Goal: Task Accomplishment & Management: Manage account settings

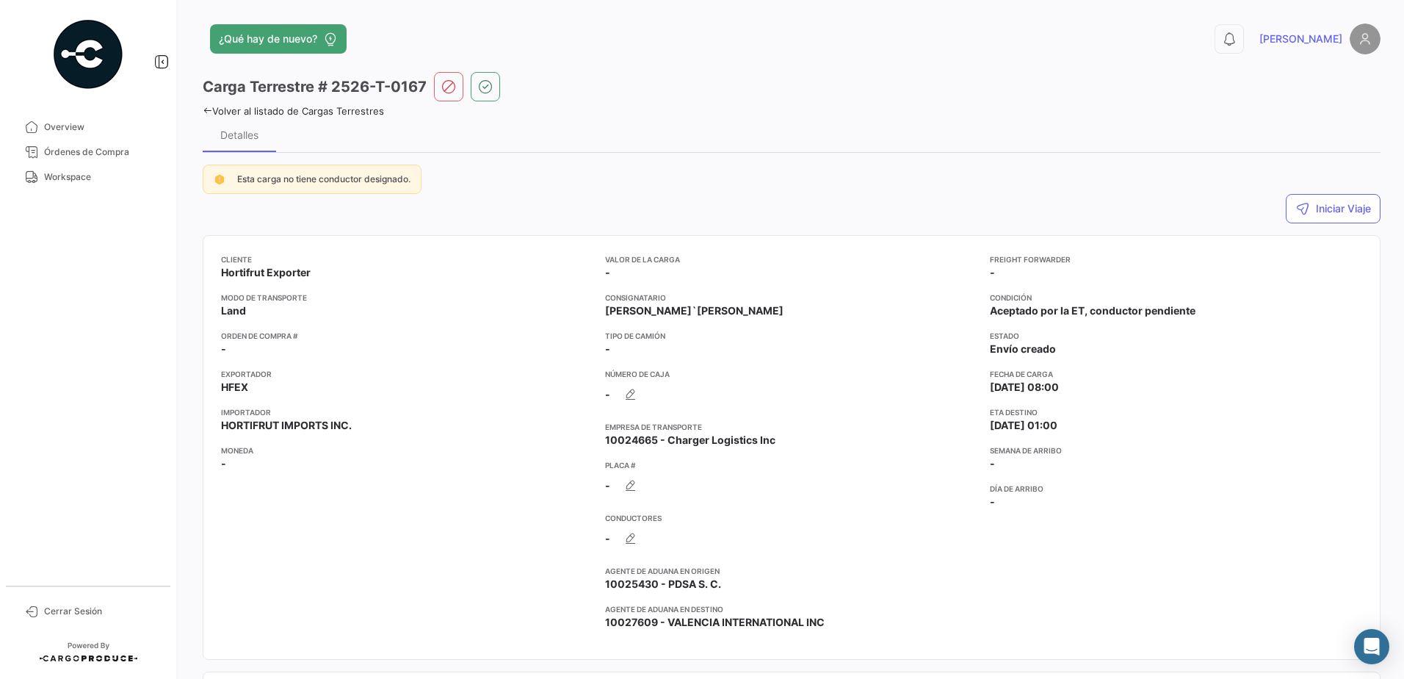
click at [200, 112] on div "¿Qué hay de nuevo? 0 [PERSON_NAME] Terrestre # 2526-T-0167 Volver al listado de…" at bounding box center [791, 339] width 1225 height 679
click at [205, 106] on icon at bounding box center [208, 111] width 10 height 10
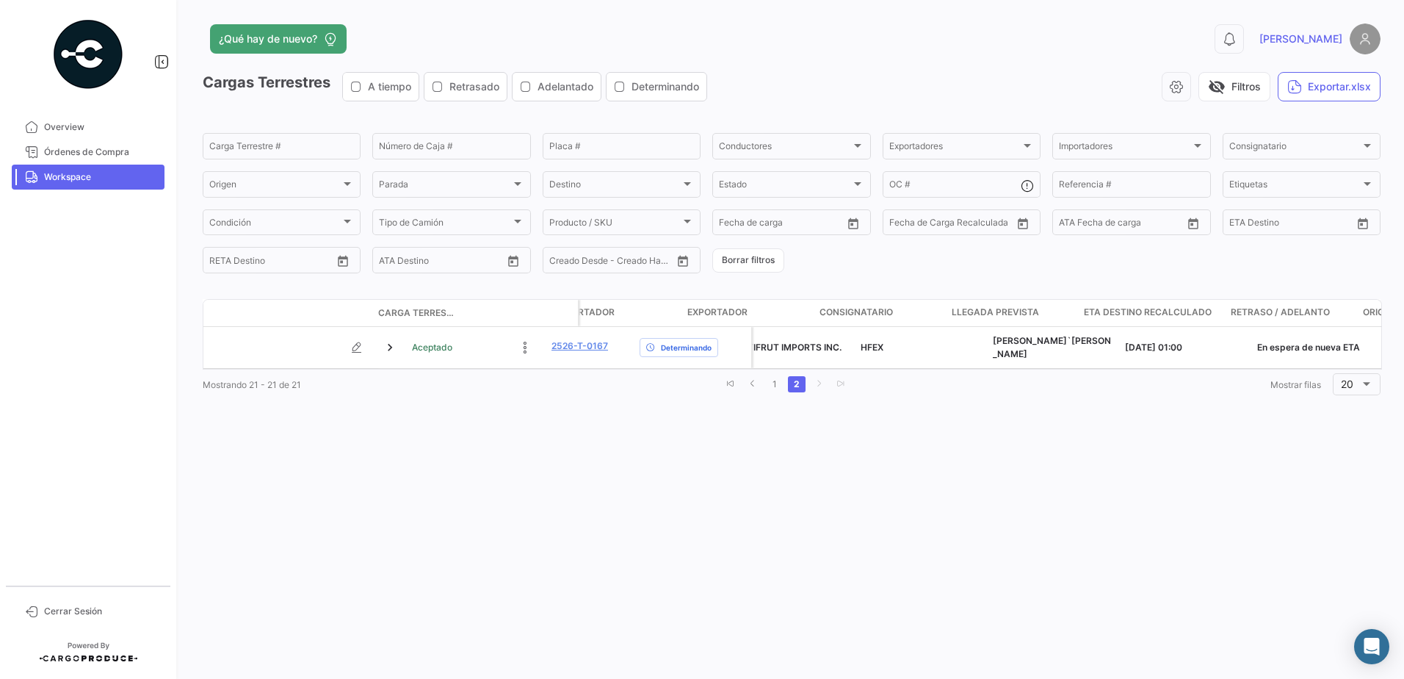
scroll to position [0, 513]
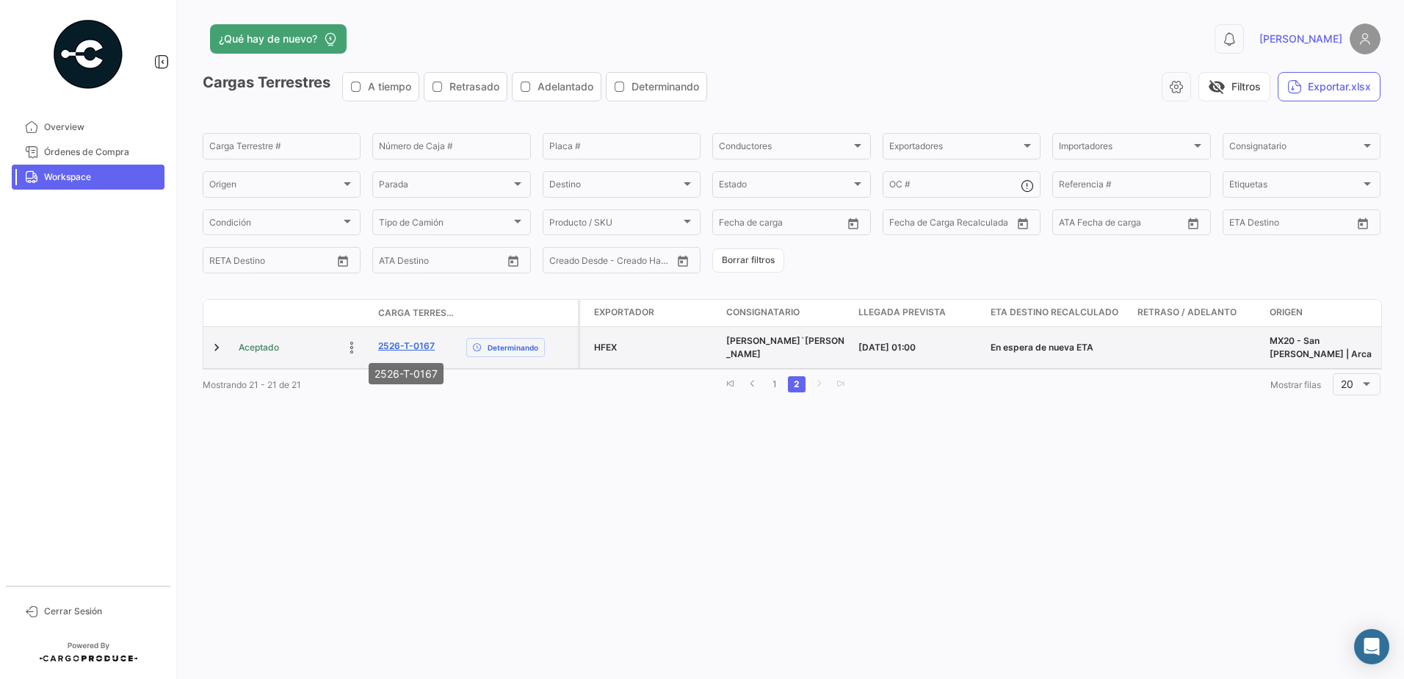
click at [411, 350] on link "2526-T-0167" at bounding box center [406, 345] width 57 height 13
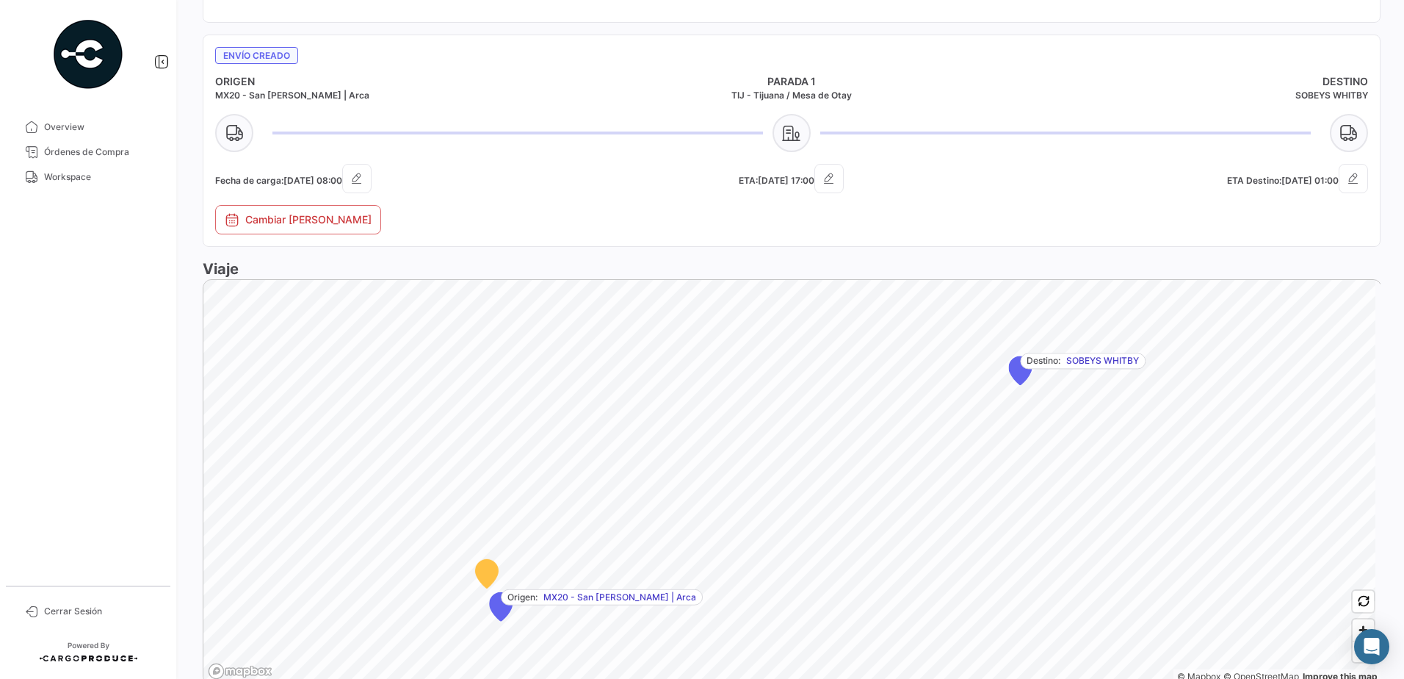
scroll to position [587, 0]
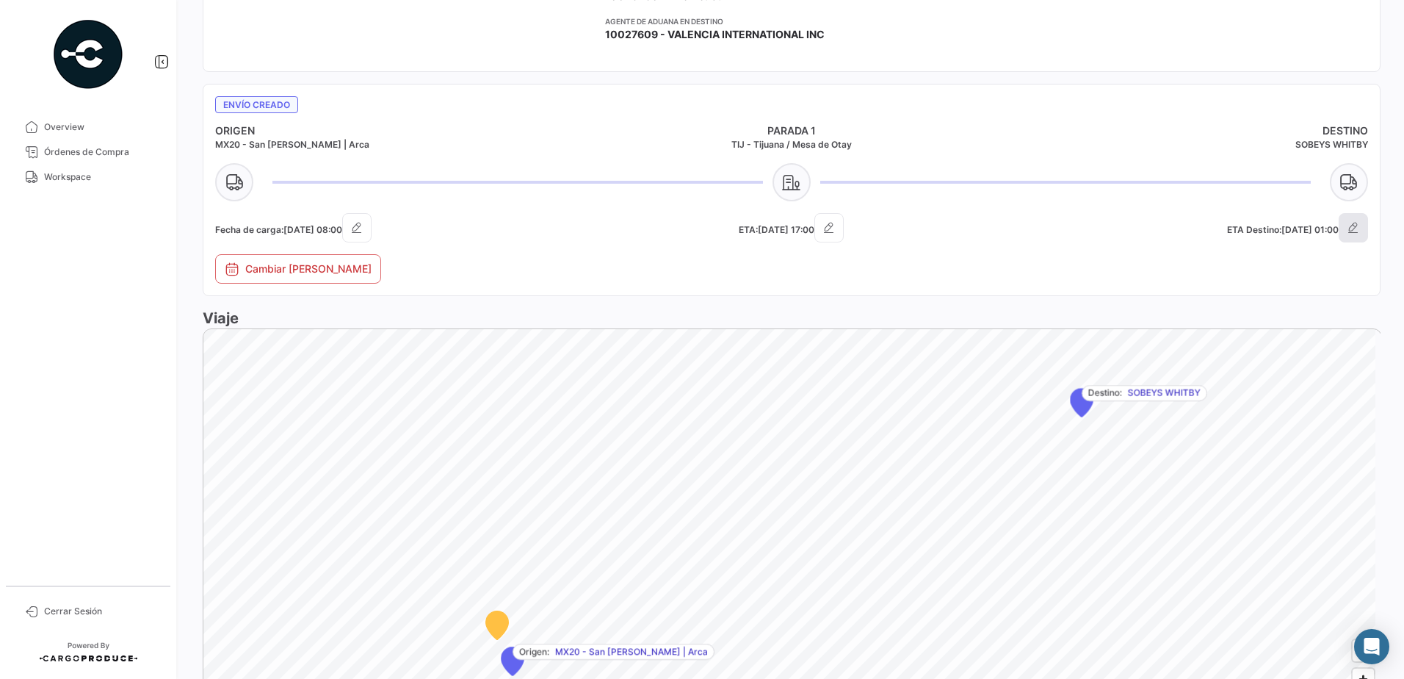
click at [1339, 236] on button "button" at bounding box center [1353, 227] width 29 height 29
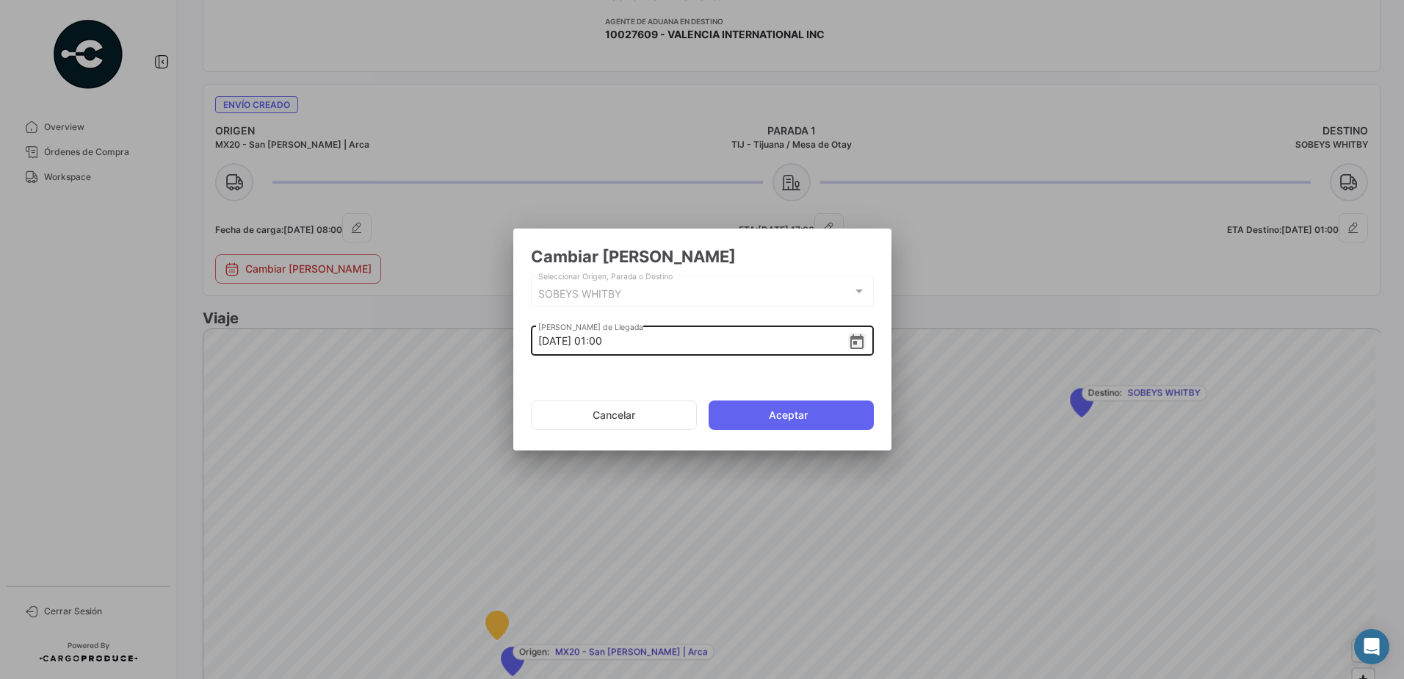
click at [850, 338] on icon "Open calendar" at bounding box center [856, 341] width 13 height 15
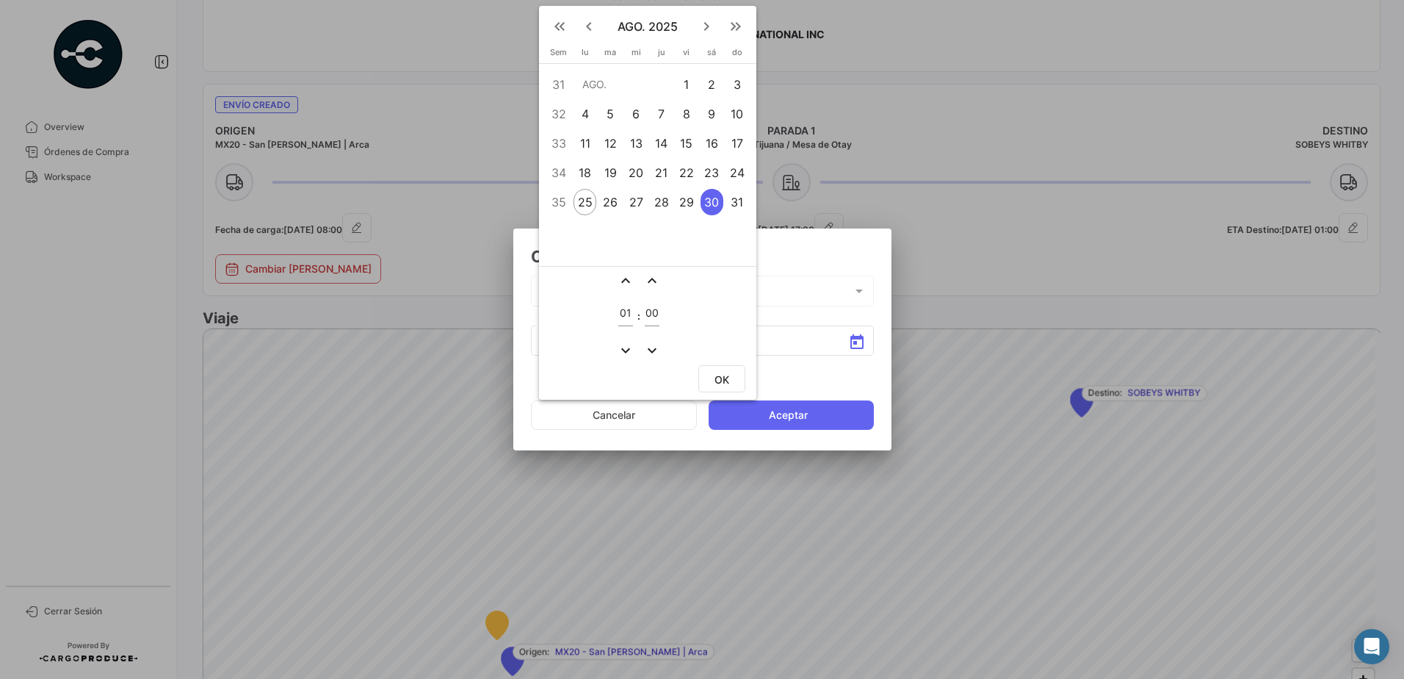
click at [622, 312] on input "01" at bounding box center [625, 313] width 15 height 12
type input "11"
click at [726, 380] on span "OK" at bounding box center [722, 379] width 15 height 12
type input "[DATE] 11:00"
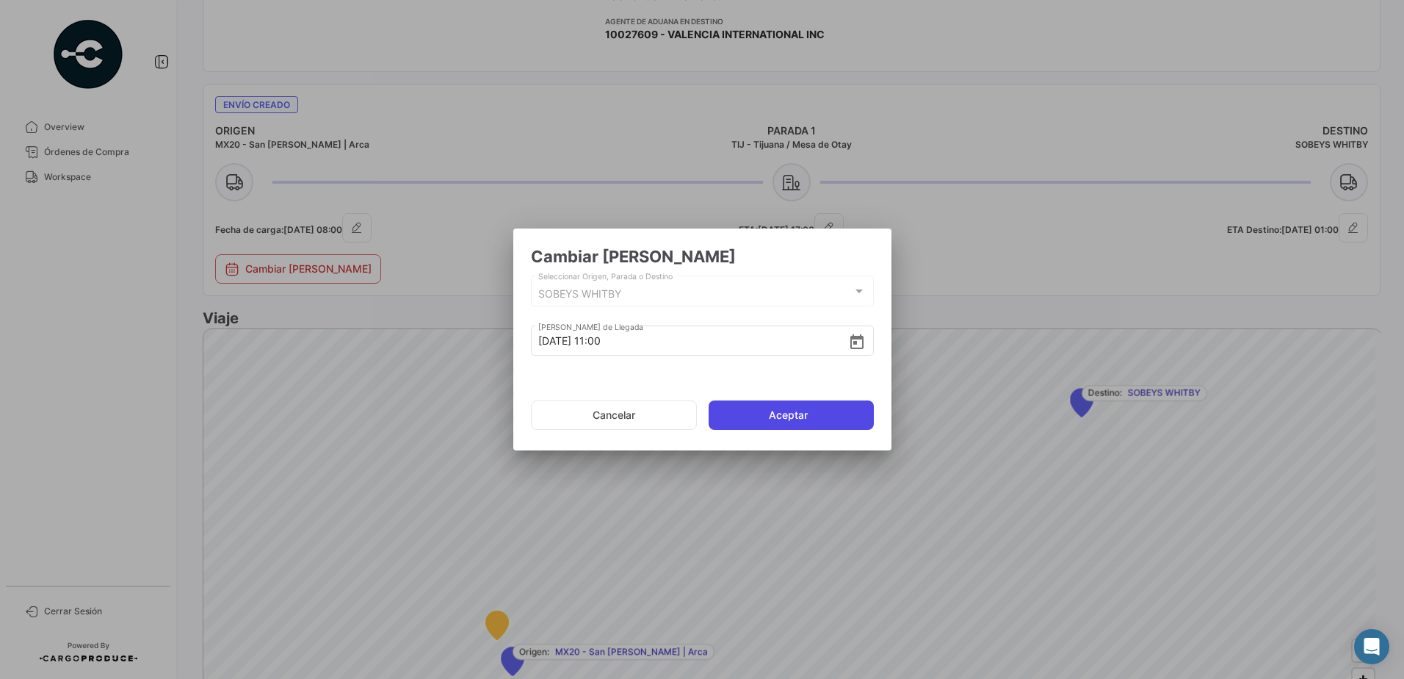
click at [790, 410] on button "Aceptar" at bounding box center [791, 414] width 165 height 29
